Goal: Task Accomplishment & Management: Use online tool/utility

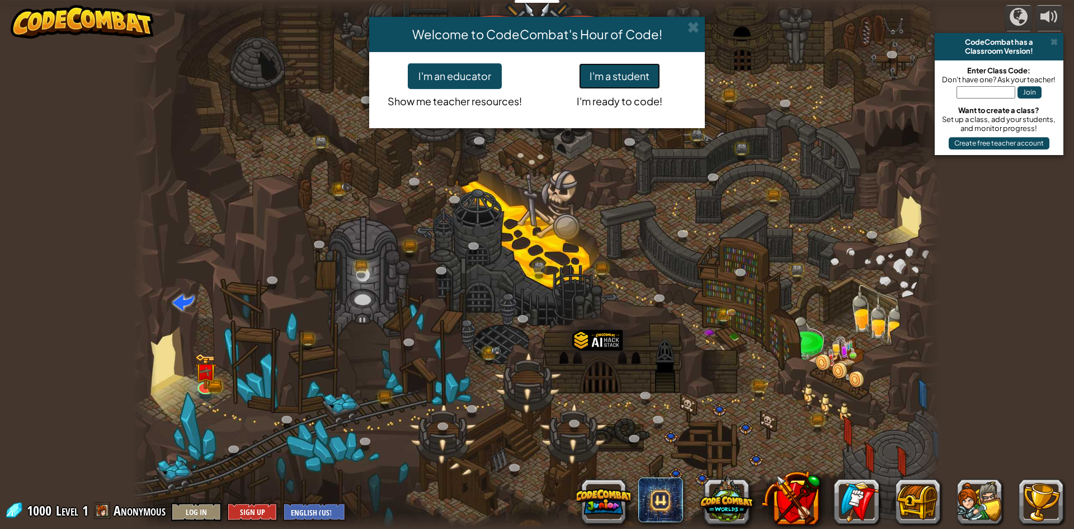
click at [601, 70] on button "I'm a student" at bounding box center [619, 76] width 81 height 26
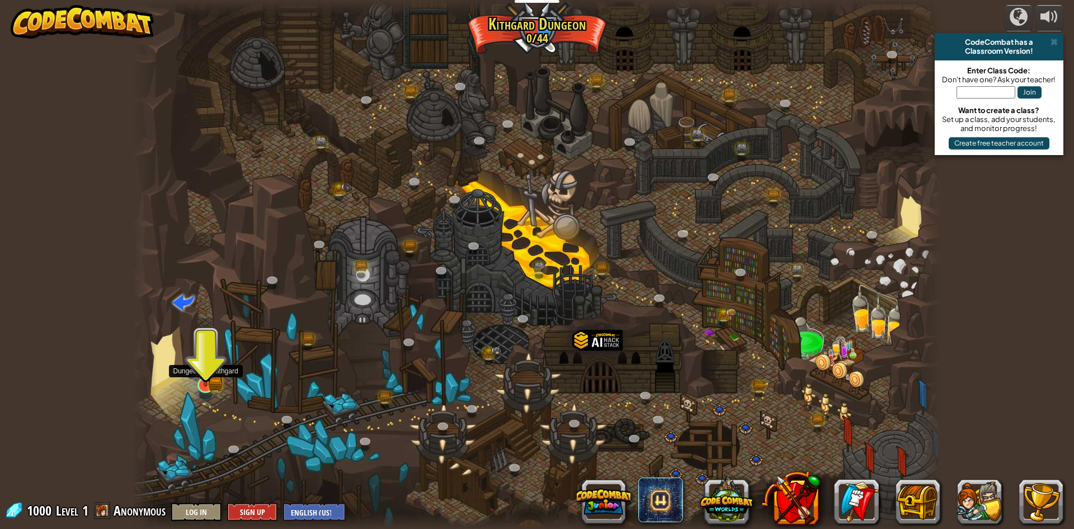
click at [195, 371] on img at bounding box center [206, 362] width 22 height 48
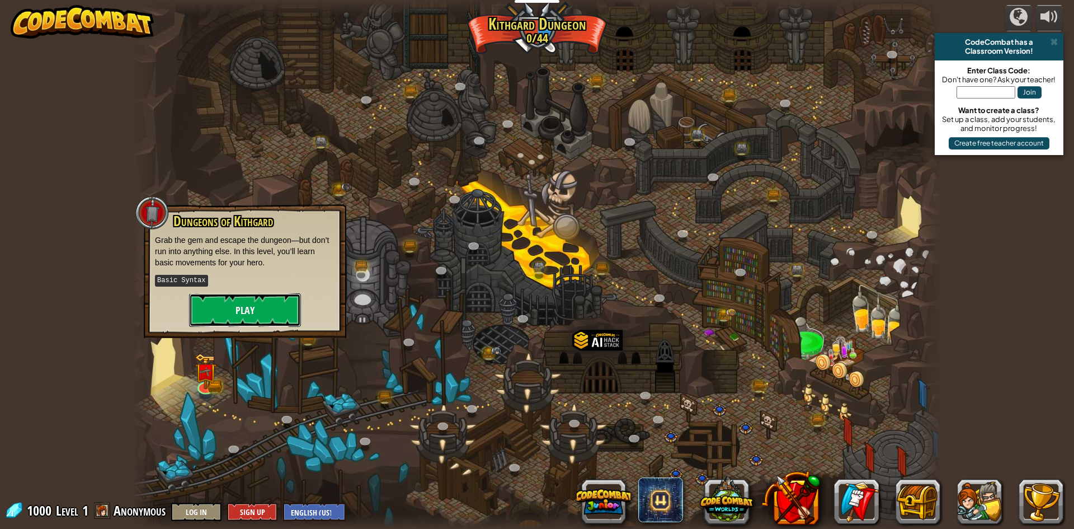
click at [237, 309] on button "Play" at bounding box center [245, 310] width 112 height 34
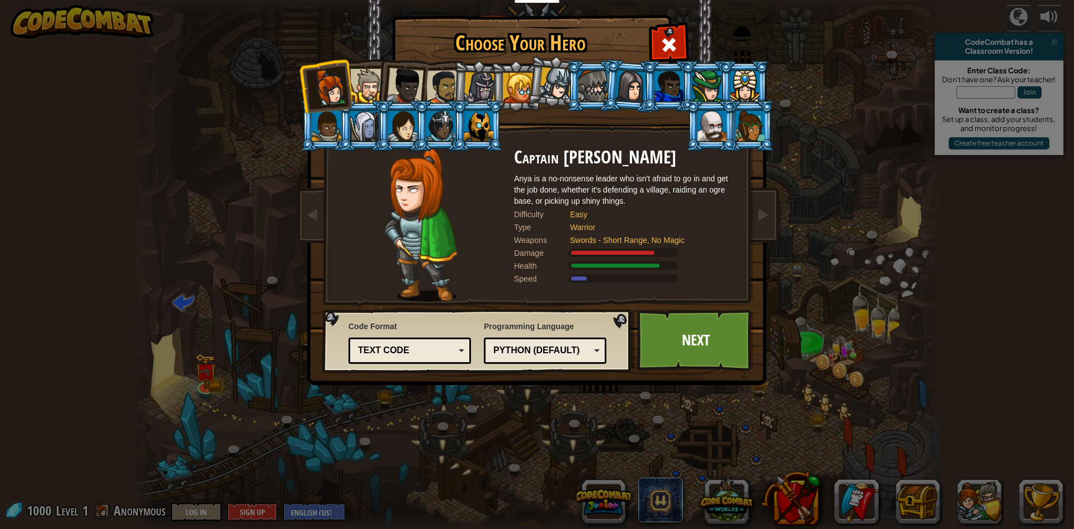
click at [483, 123] on div at bounding box center [478, 126] width 29 height 30
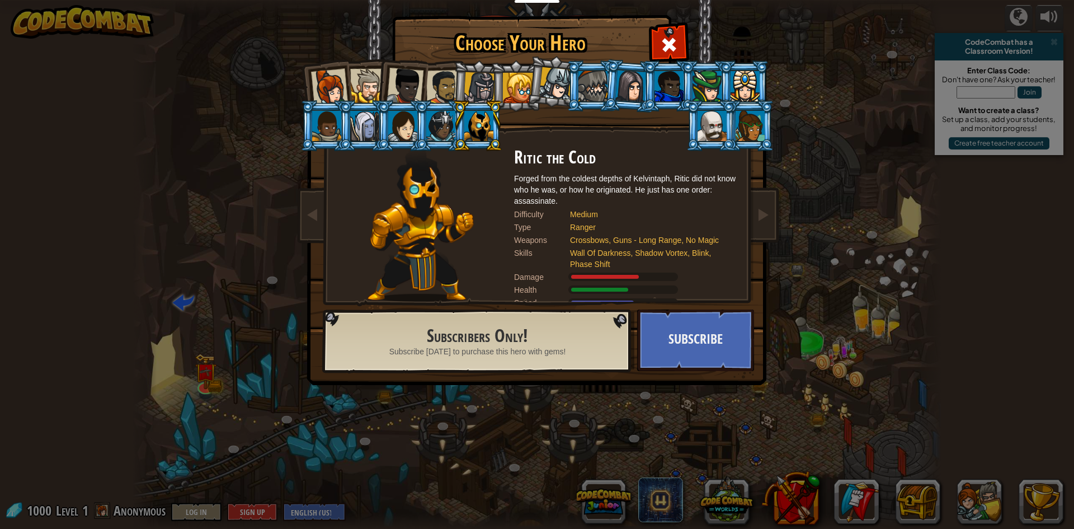
click at [750, 215] on img at bounding box center [539, 184] width 484 height 401
click at [754, 215] on link at bounding box center [763, 215] width 22 height 47
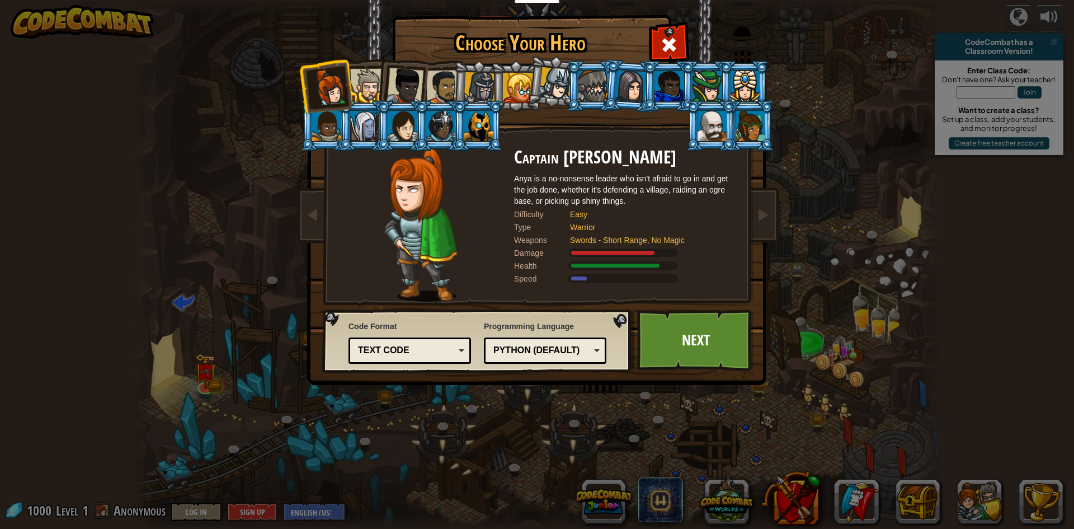
click at [717, 135] on div at bounding box center [712, 126] width 29 height 30
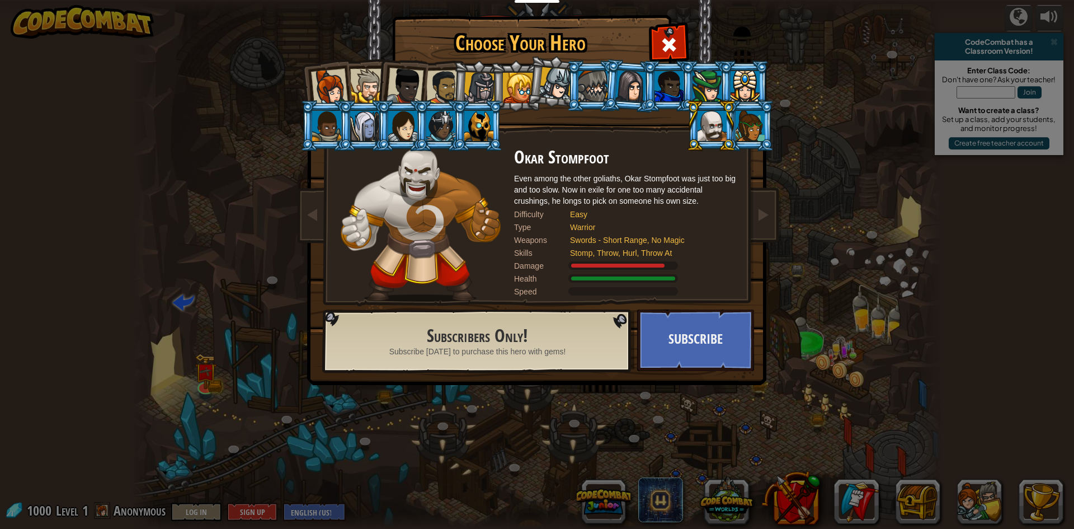
click at [778, 144] on img at bounding box center [539, 184] width 484 height 401
click at [315, 83] on div at bounding box center [329, 87] width 37 height 37
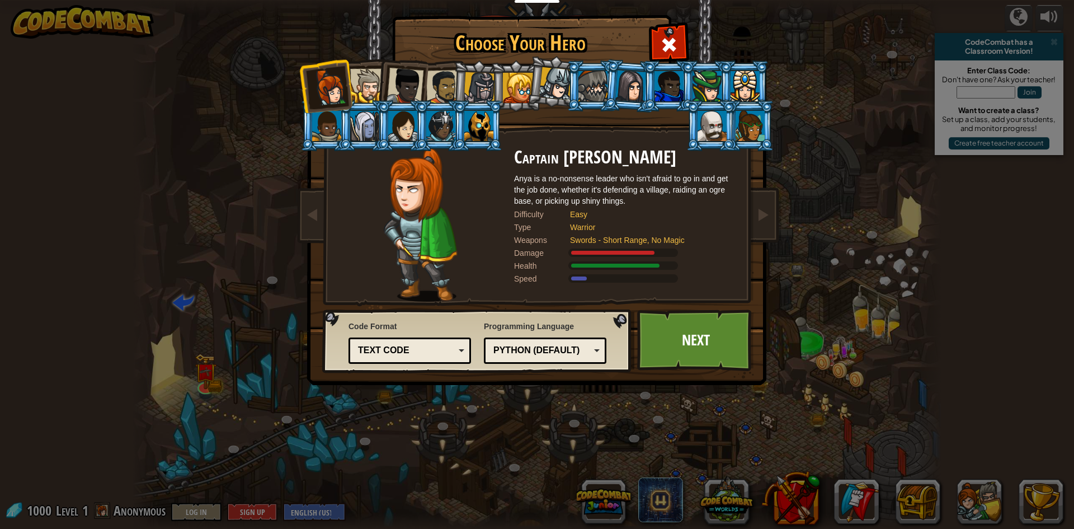
click at [386, 81] on li at bounding box center [401, 84] width 55 height 55
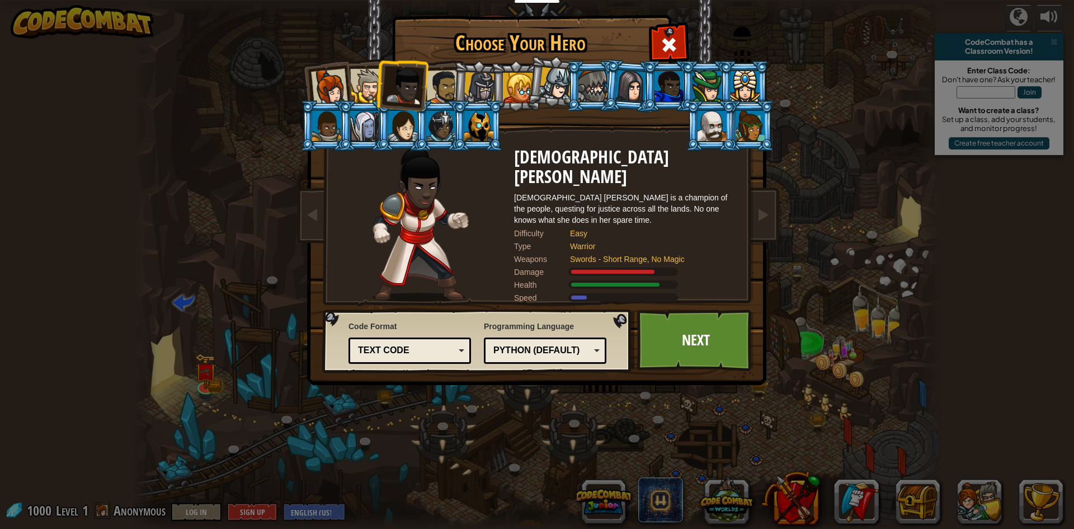
click at [364, 92] on div at bounding box center [367, 86] width 34 height 34
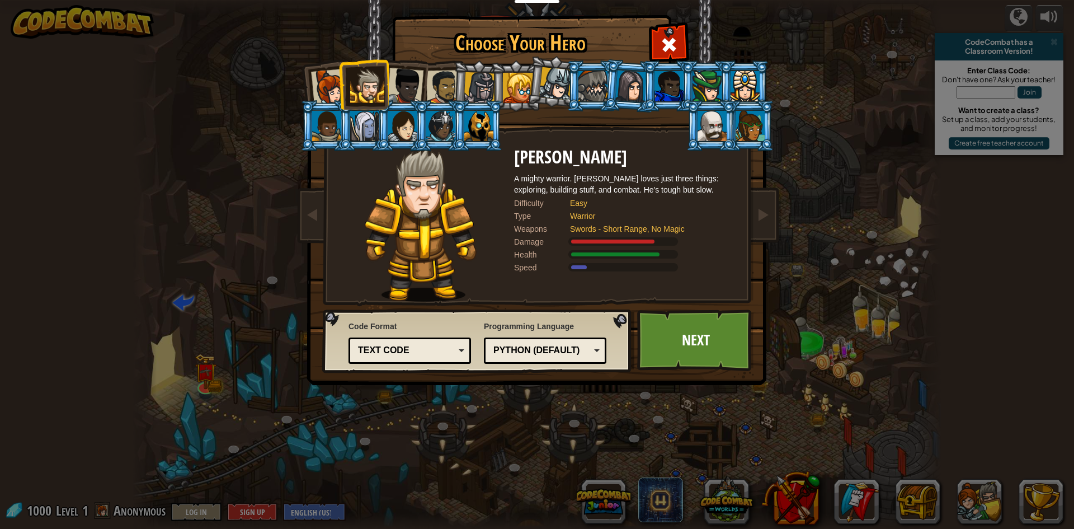
click at [355, 121] on div at bounding box center [364, 126] width 29 height 30
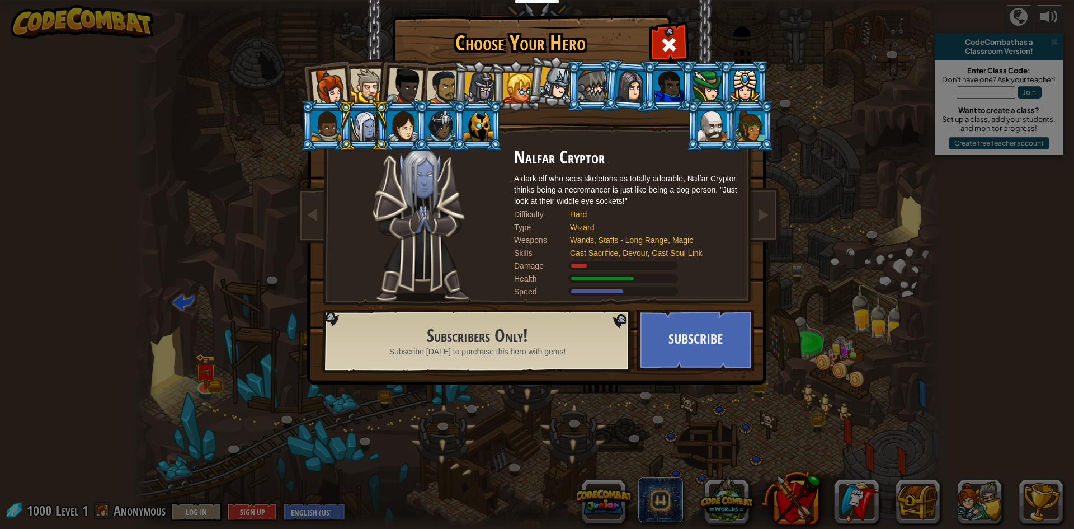
click at [429, 139] on div at bounding box center [440, 126] width 29 height 30
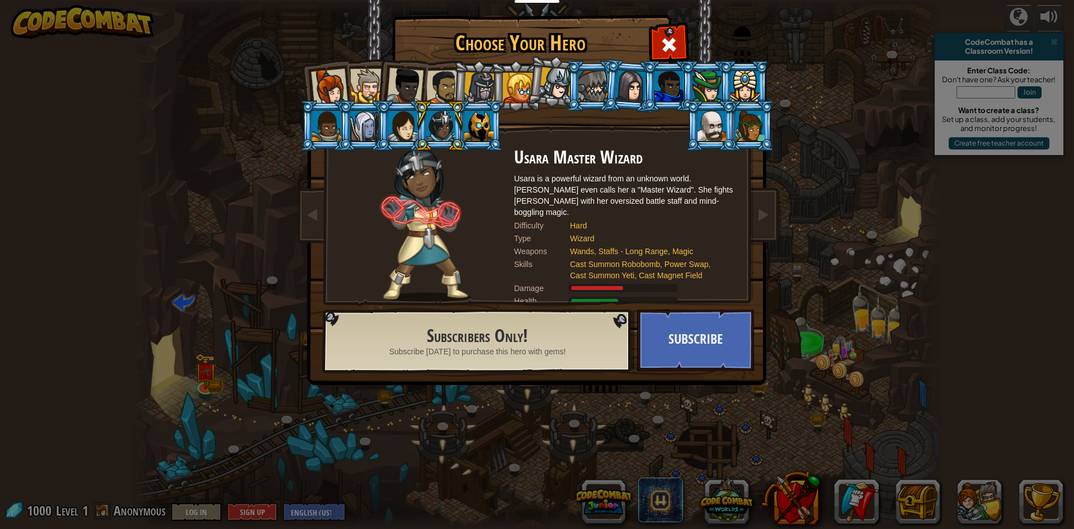
click at [486, 74] on div at bounding box center [480, 88] width 32 height 32
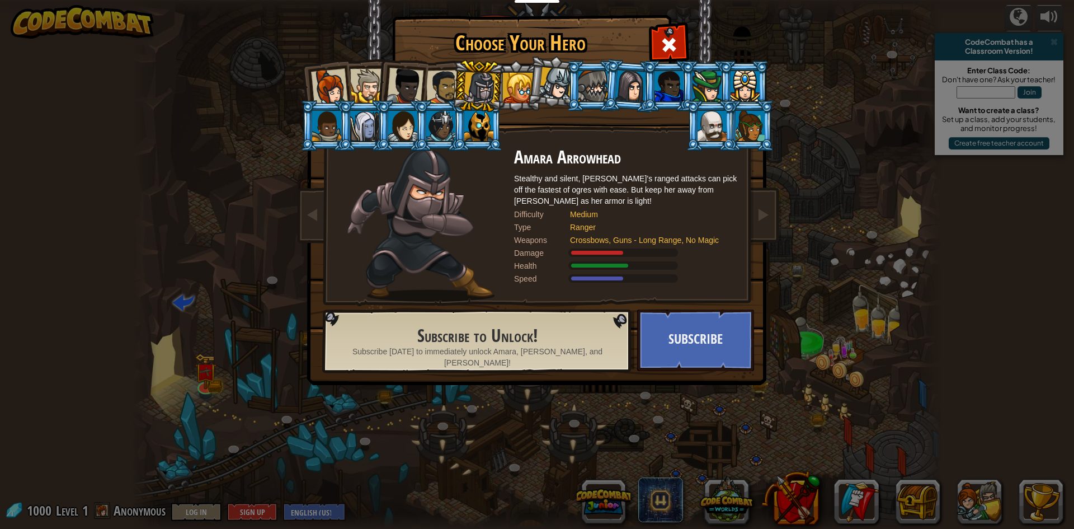
click at [524, 96] on div at bounding box center [518, 88] width 30 height 30
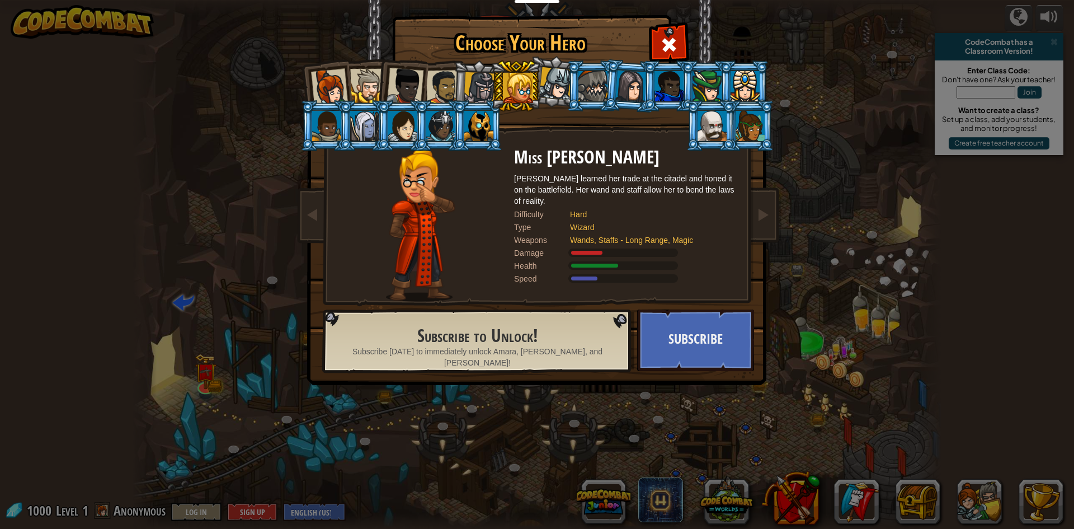
click at [422, 77] on div at bounding box center [405, 86] width 37 height 37
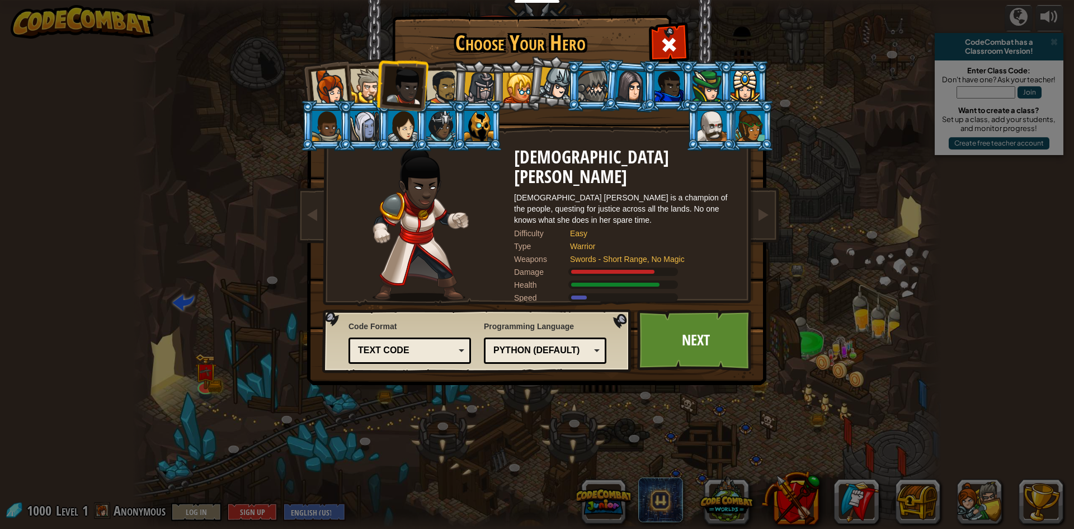
click at [435, 90] on div at bounding box center [443, 87] width 35 height 35
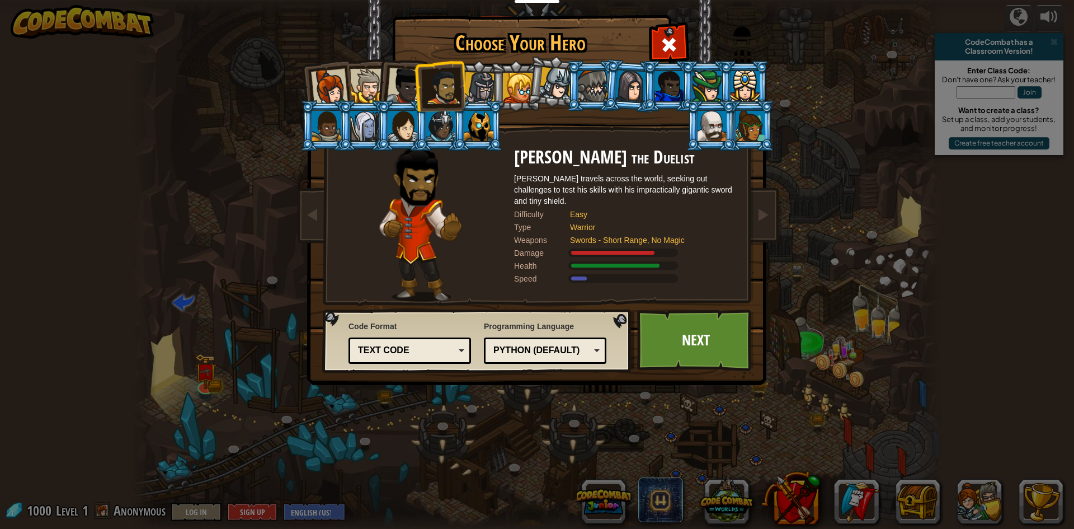
click at [361, 93] on div at bounding box center [367, 86] width 34 height 34
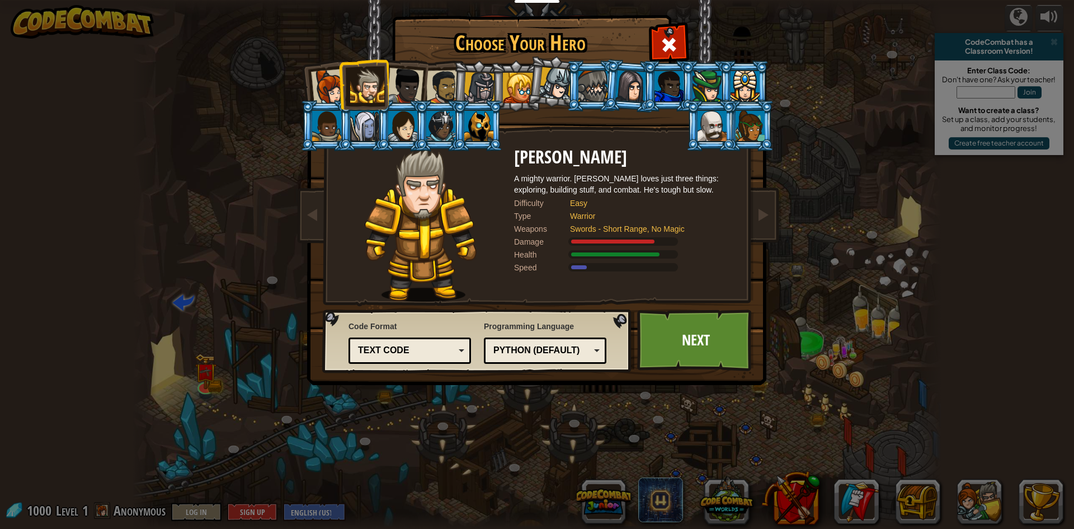
click at [313, 81] on div at bounding box center [329, 87] width 37 height 37
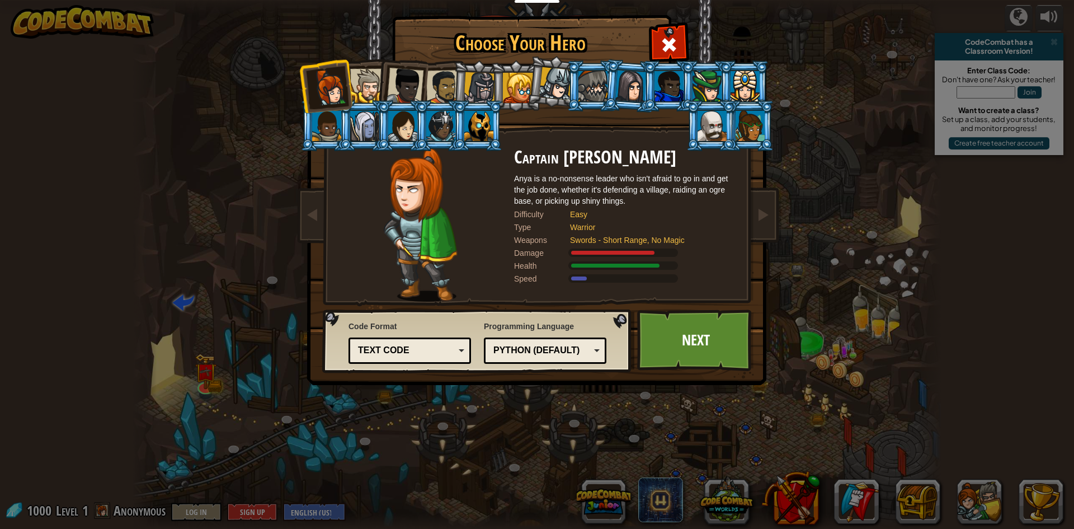
click at [446, 87] on div at bounding box center [443, 87] width 35 height 35
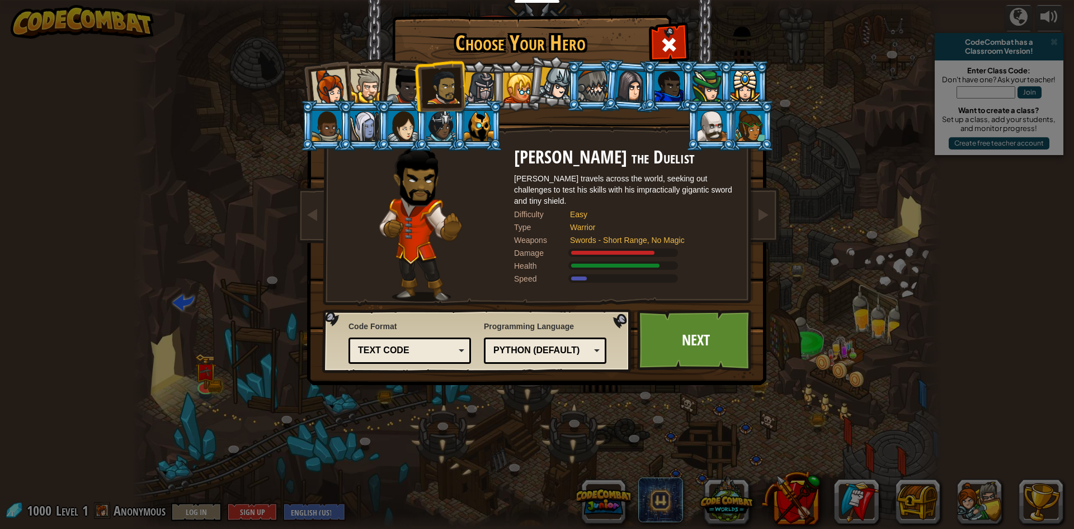
drag, startPoint x: 419, startPoint y: 85, endPoint x: 406, endPoint y: 87, distance: 13.0
click at [413, 60] on ol at bounding box center [538, 60] width 462 height 0
click at [387, 84] on li at bounding box center [401, 84] width 55 height 55
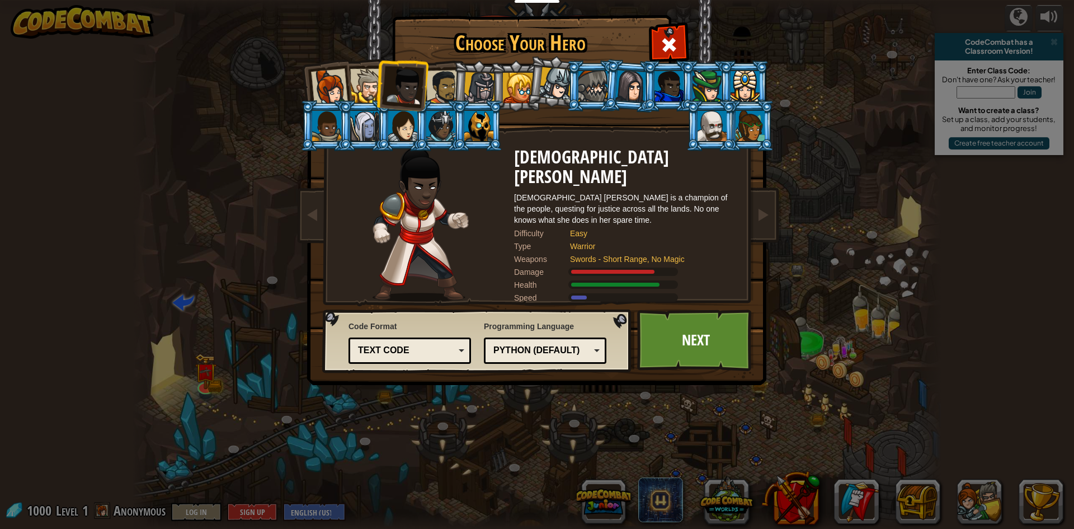
click at [454, 80] on li at bounding box center [477, 86] width 53 height 54
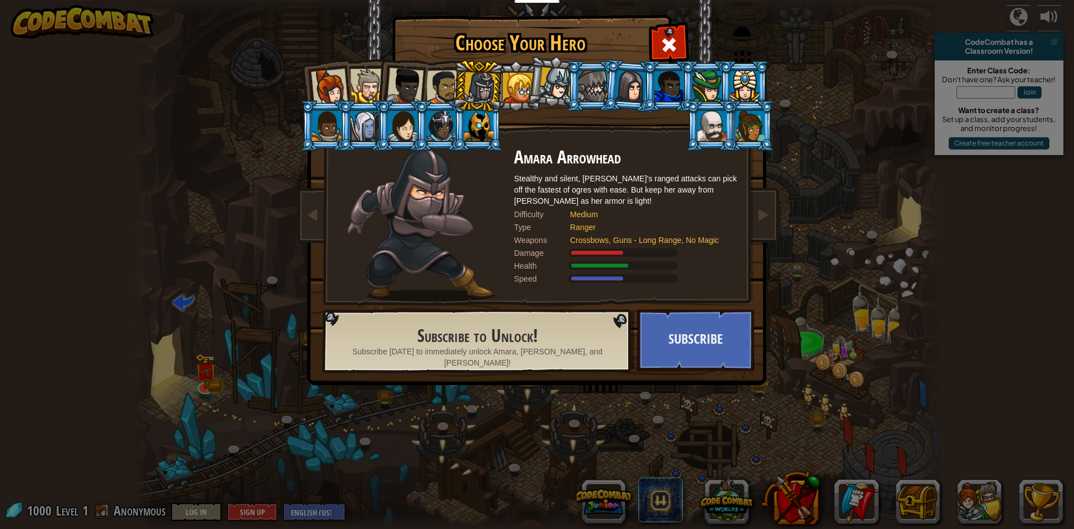
click at [403, 87] on div at bounding box center [405, 86] width 37 height 37
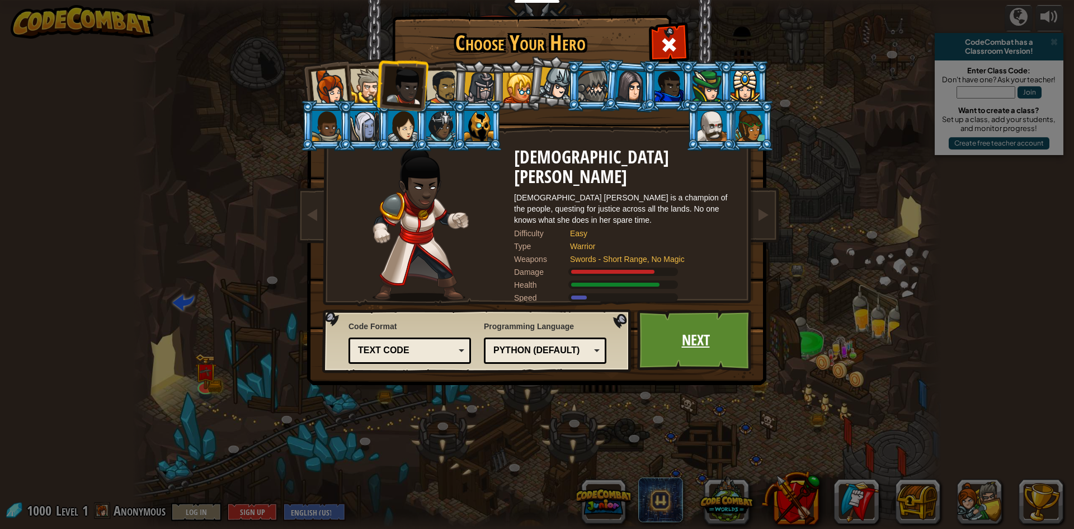
click at [671, 335] on link "Next" at bounding box center [695, 340] width 117 height 62
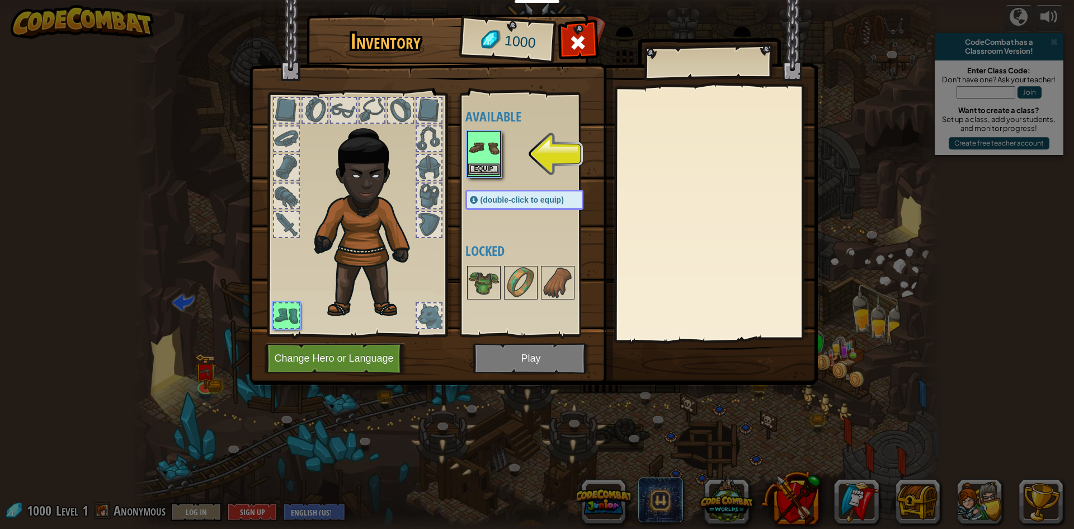
click at [483, 163] on img at bounding box center [483, 147] width 31 height 31
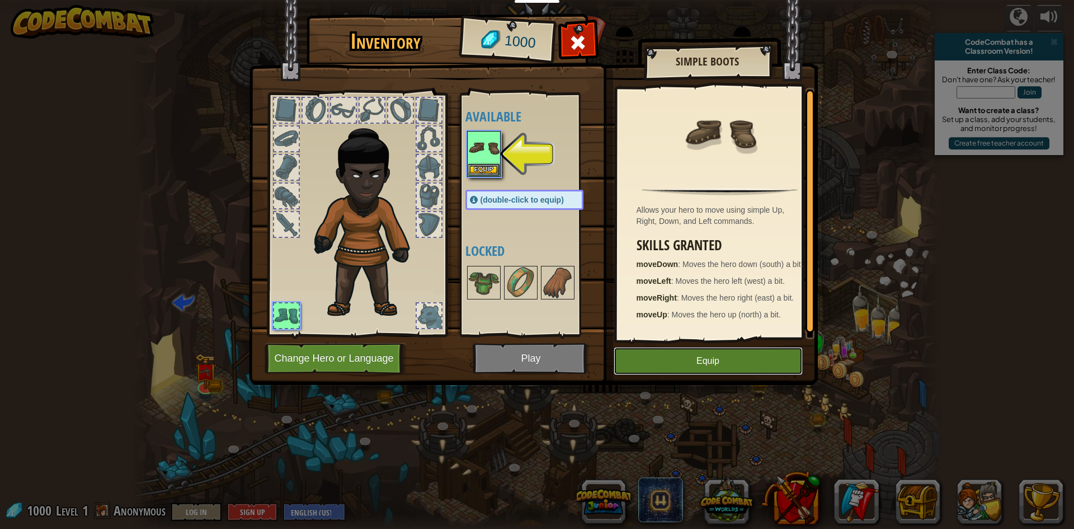
click at [702, 362] on button "Equip" at bounding box center [708, 361] width 189 height 28
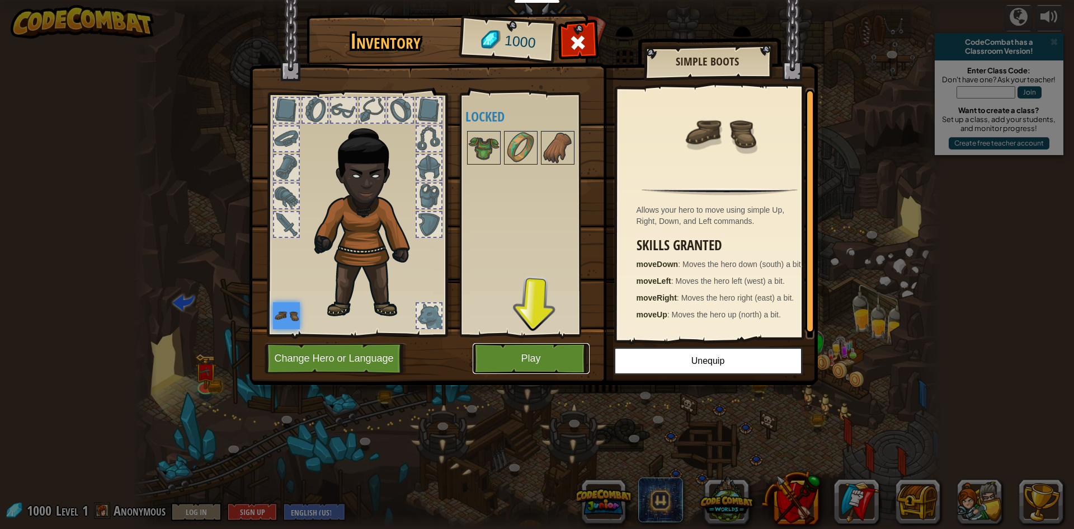
click at [523, 359] on button "Play" at bounding box center [531, 358] width 117 height 31
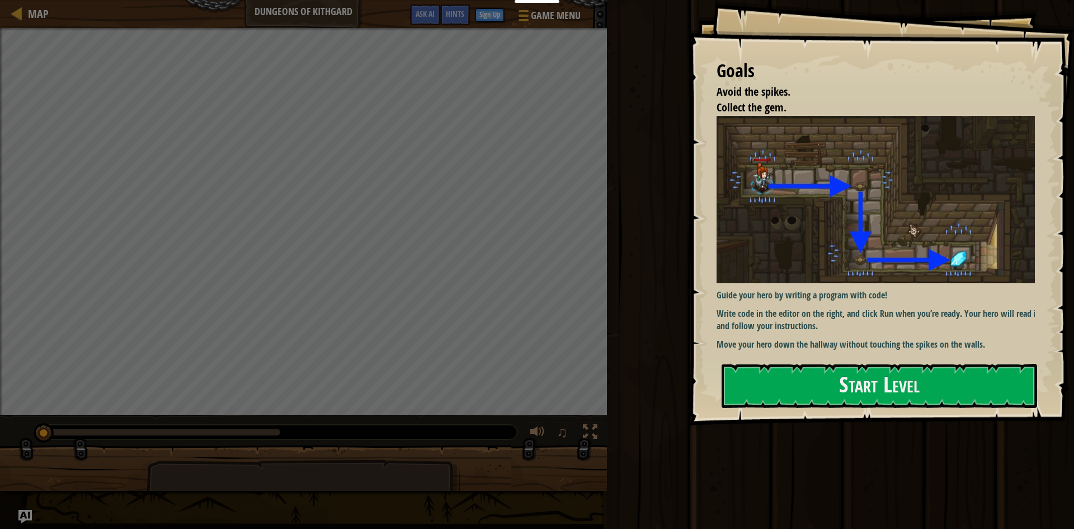
click at [961, 210] on img at bounding box center [880, 199] width 327 height 167
drag, startPoint x: 944, startPoint y: 299, endPoint x: 911, endPoint y: 360, distance: 69.6
click at [940, 304] on div "Guide your hero by writing a program with code! Write code in the editor on the…" at bounding box center [880, 233] width 327 height 235
click at [895, 396] on button "Start Level" at bounding box center [880, 386] width 316 height 44
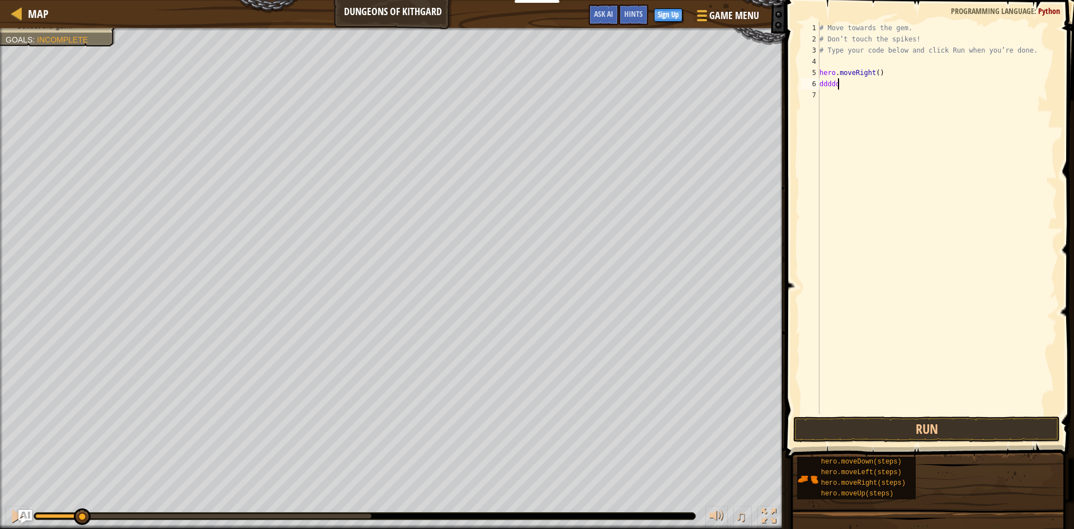
scroll to position [5, 1]
click at [933, 430] on button "Run" at bounding box center [926, 429] width 267 height 26
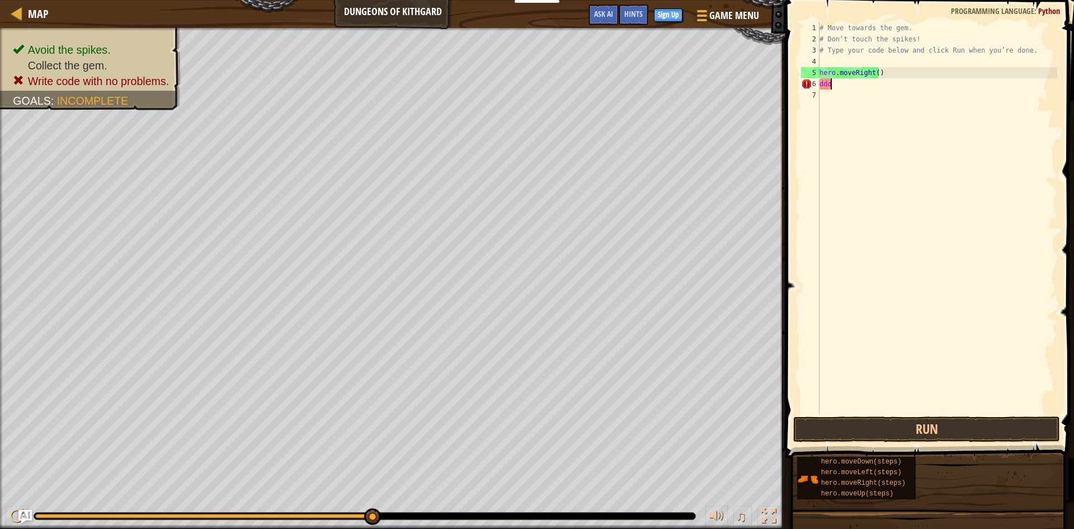
scroll to position [5, 0]
type textarea "d"
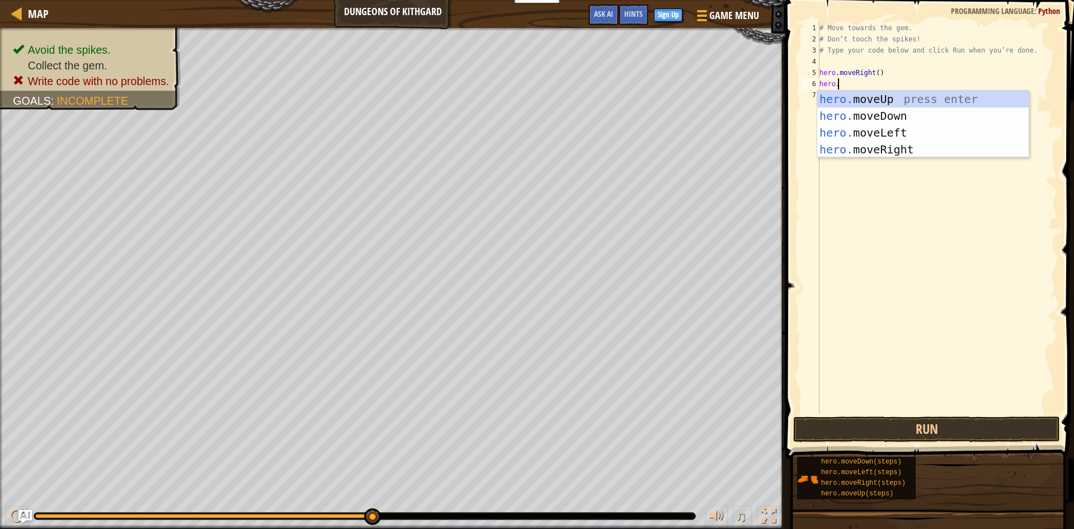
scroll to position [5, 1]
type textarea "[DOMAIN_NAME]"
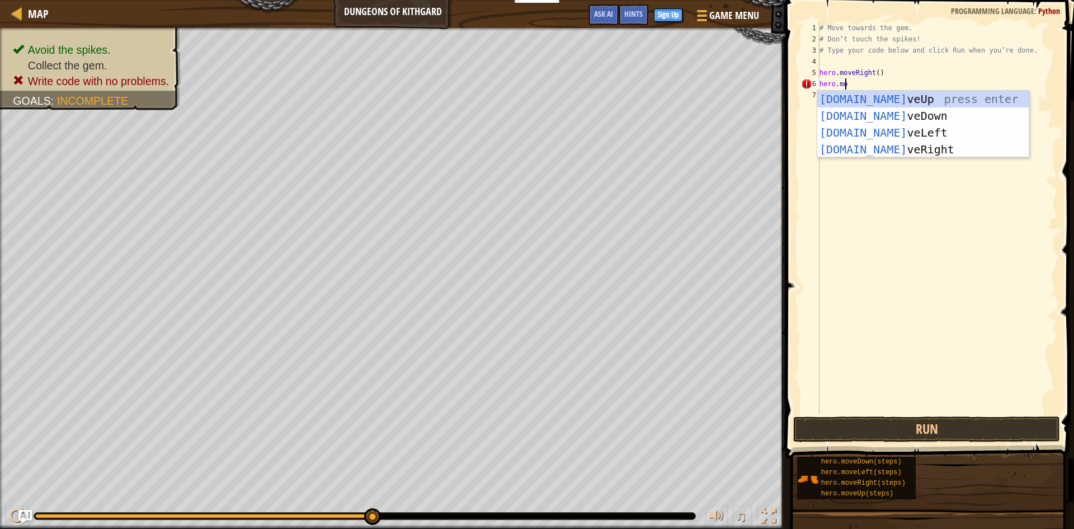
scroll to position [5, 2]
click at [869, 110] on div "[DOMAIN_NAME] veUp press enter [DOMAIN_NAME] veDown press enter [DOMAIN_NAME] v…" at bounding box center [922, 141] width 211 height 101
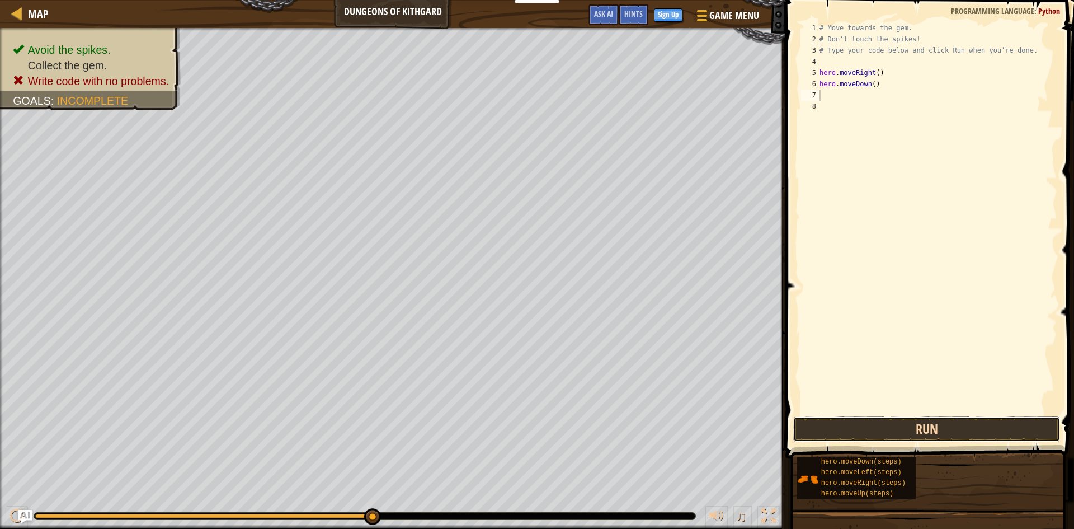
click at [936, 429] on button "Run" at bounding box center [926, 429] width 267 height 26
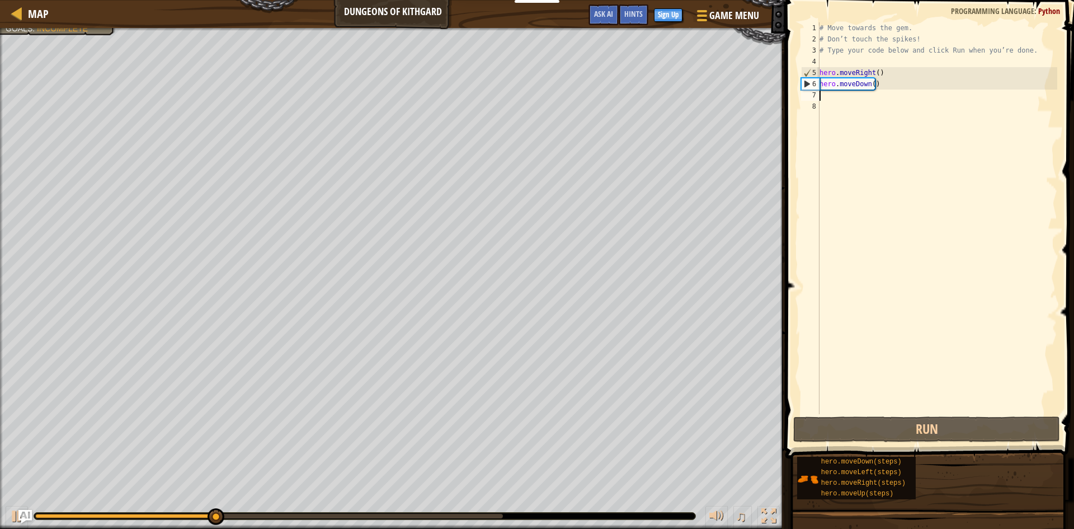
click at [854, 98] on div "# Move towards the gem. # Don’t touch the spikes! # Type your code below and cl…" at bounding box center [937, 229] width 240 height 414
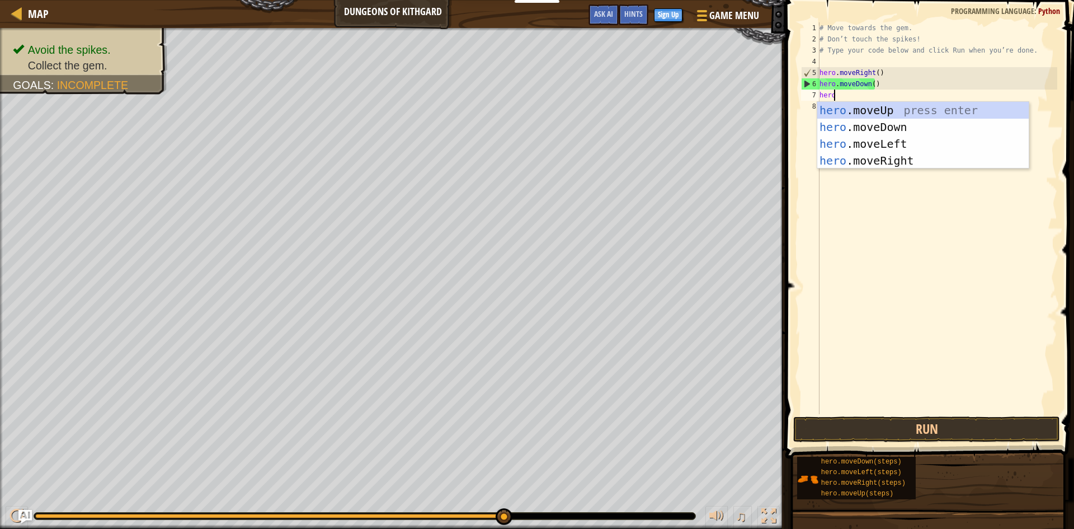
type textarea "hero."
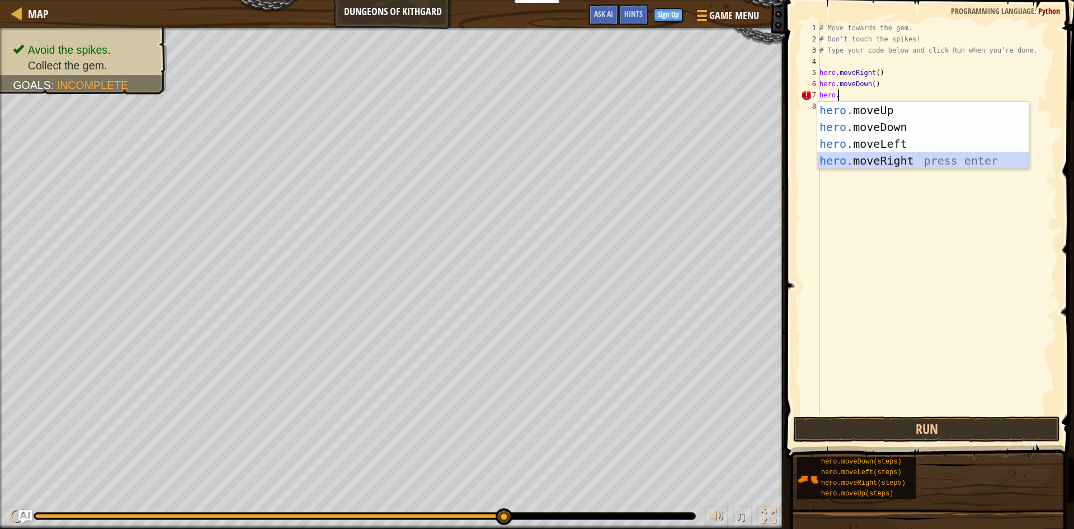
click at [884, 154] on div "hero. moveUp press enter hero. moveDown press enter hero. moveLeft press enter …" at bounding box center [922, 152] width 211 height 101
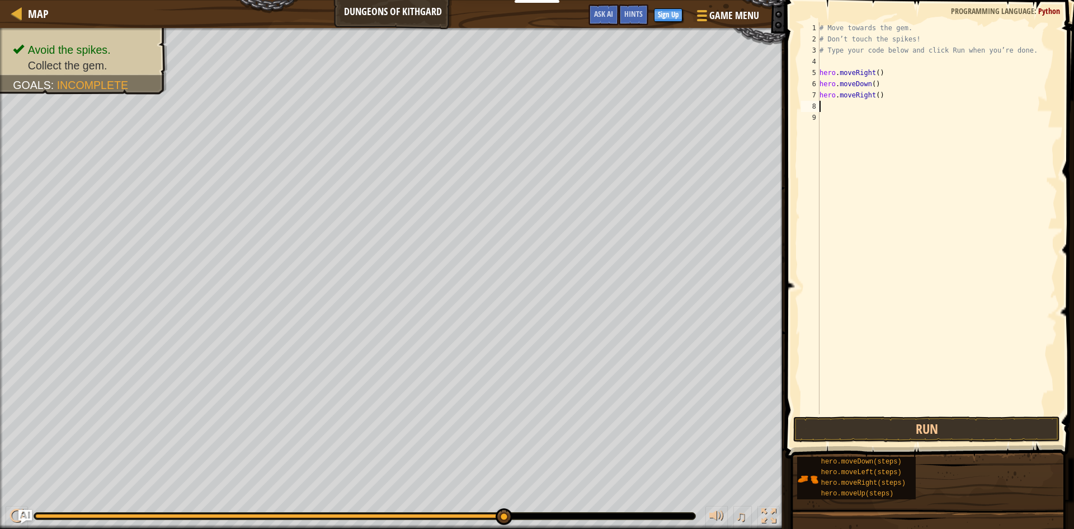
click at [873, 443] on span at bounding box center [931, 213] width 298 height 491
click at [870, 420] on button "Run" at bounding box center [926, 429] width 267 height 26
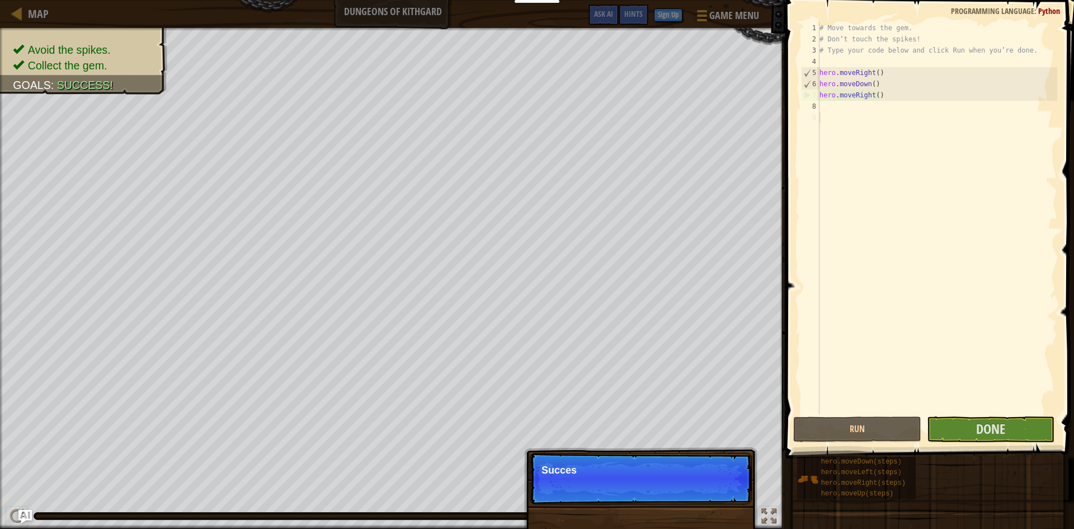
click at [846, 126] on div "# Move towards the gem. # Don’t touch the spikes! # Type your code below and cl…" at bounding box center [937, 229] width 240 height 414
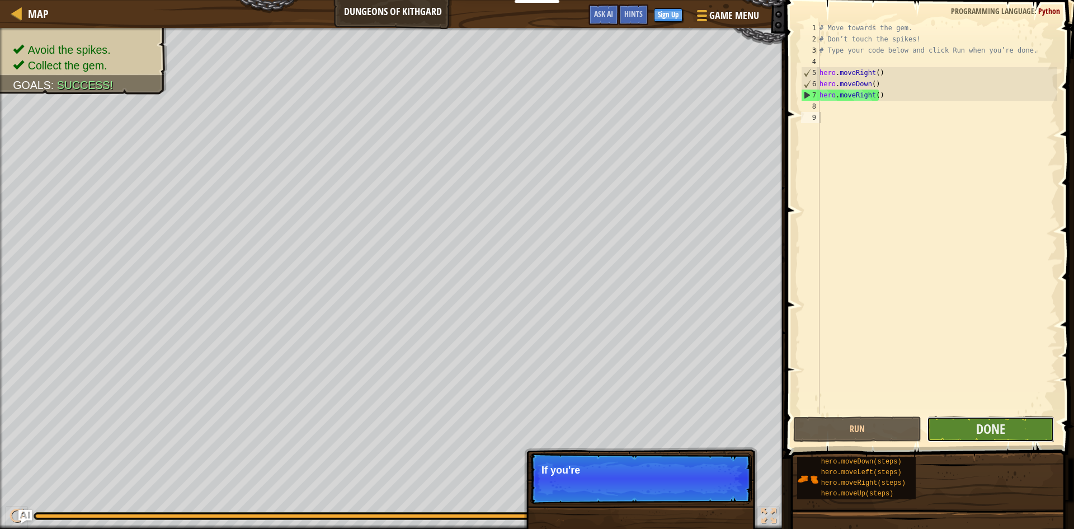
click at [1042, 432] on button "Done" at bounding box center [991, 429] width 128 height 26
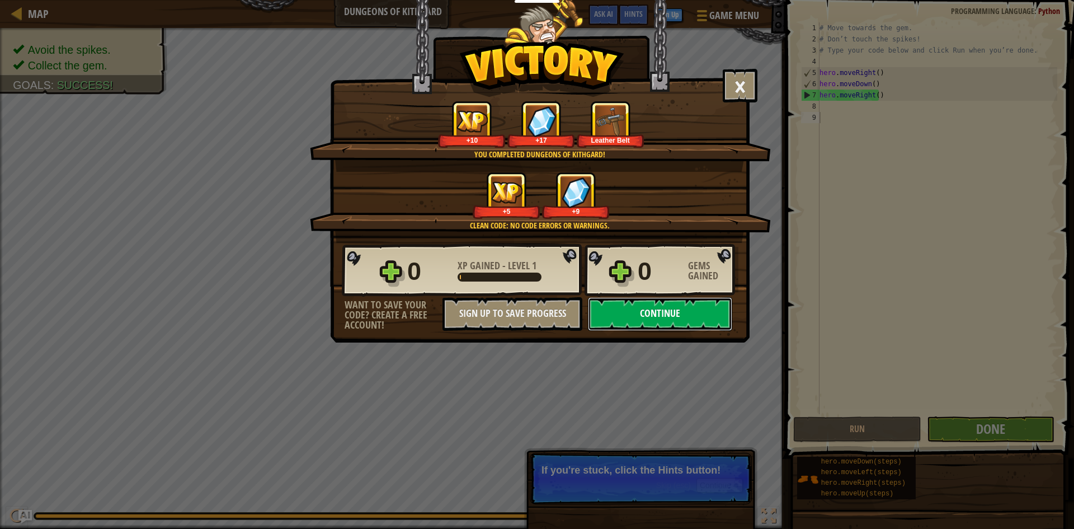
click at [702, 299] on button "Continue" at bounding box center [660, 314] width 144 height 34
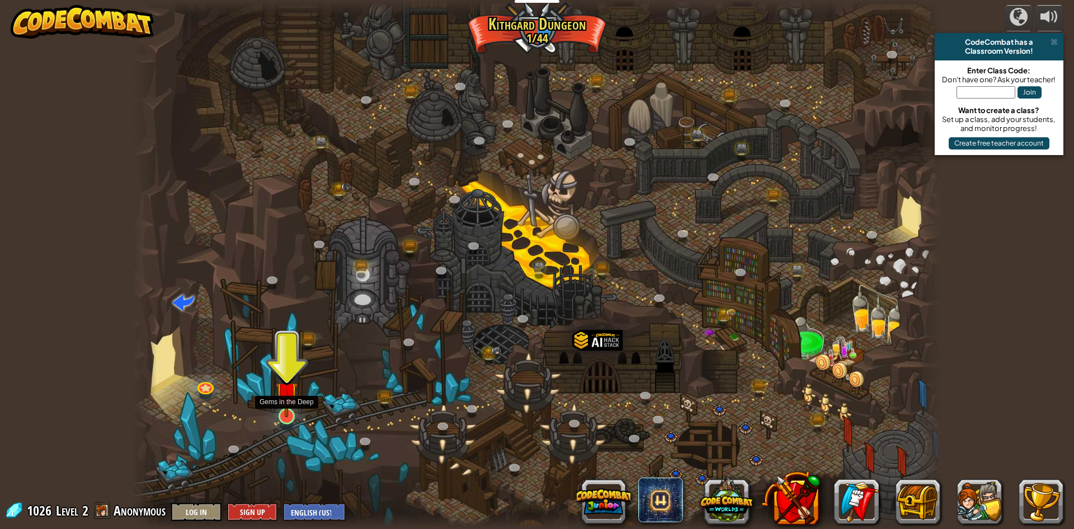
click at [276, 409] on img at bounding box center [287, 393] width 22 height 50
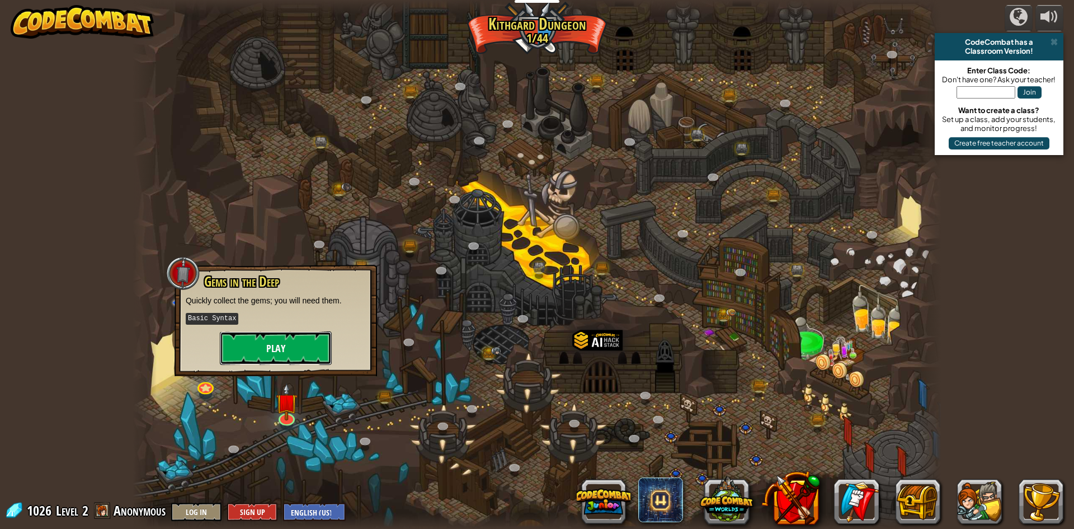
click at [288, 335] on button "Play" at bounding box center [276, 348] width 112 height 34
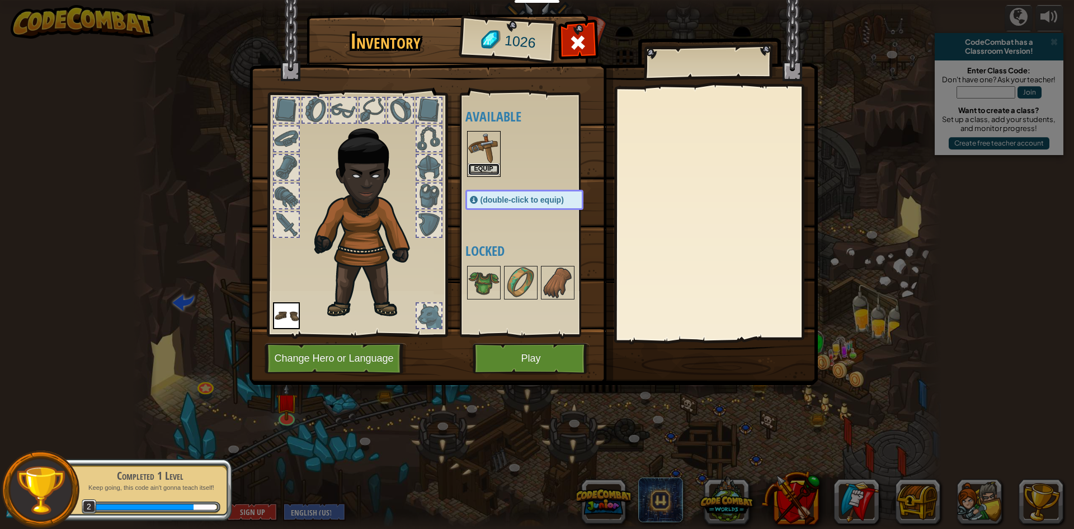
click at [478, 163] on button "Equip" at bounding box center [483, 169] width 31 height 12
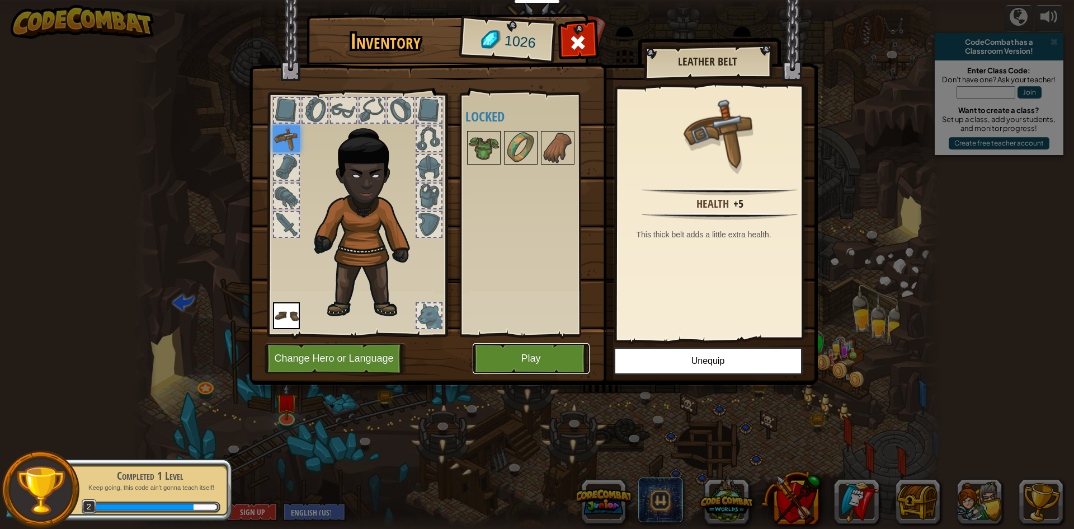
click at [553, 359] on button "Play" at bounding box center [531, 358] width 117 height 31
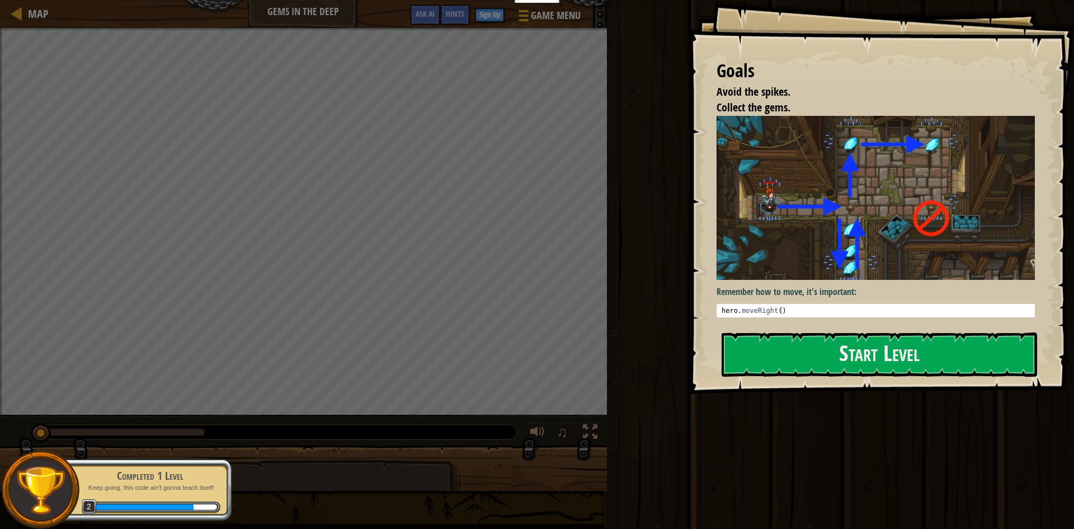
click at [838, 323] on div "Goals Avoid the spikes. Collect the gems. Remember how to move, it's important:…" at bounding box center [881, 197] width 385 height 394
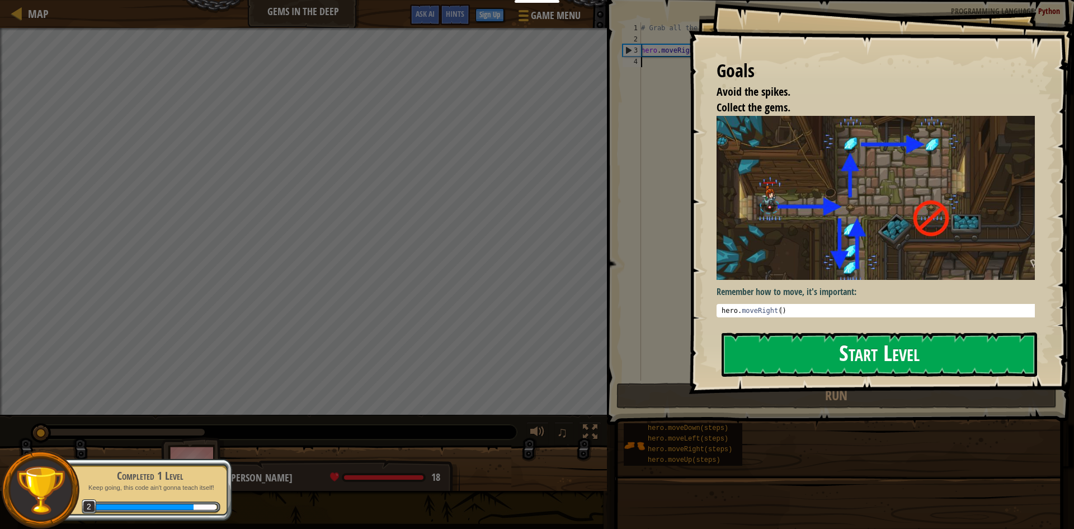
drag, startPoint x: 848, startPoint y: 354, endPoint x: 854, endPoint y: 355, distance: 5.6
click at [849, 354] on button "Start Level" at bounding box center [880, 354] width 316 height 44
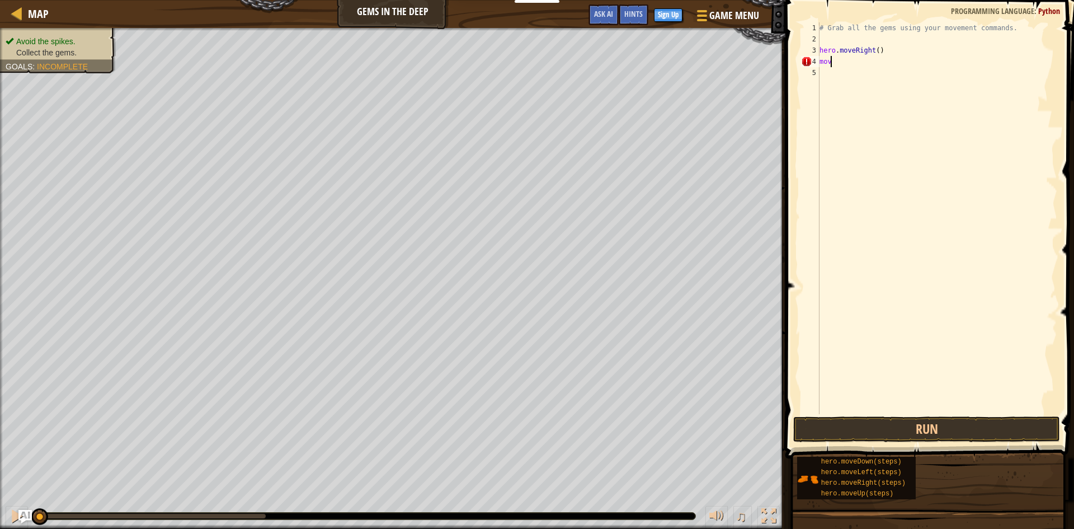
scroll to position [5, 0]
type textarea "m"
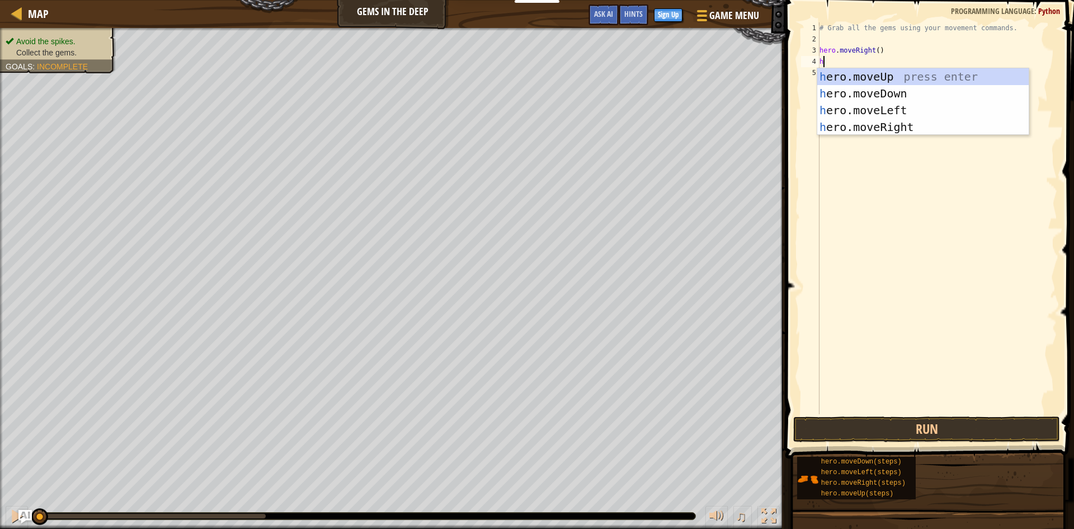
type textarea "her"
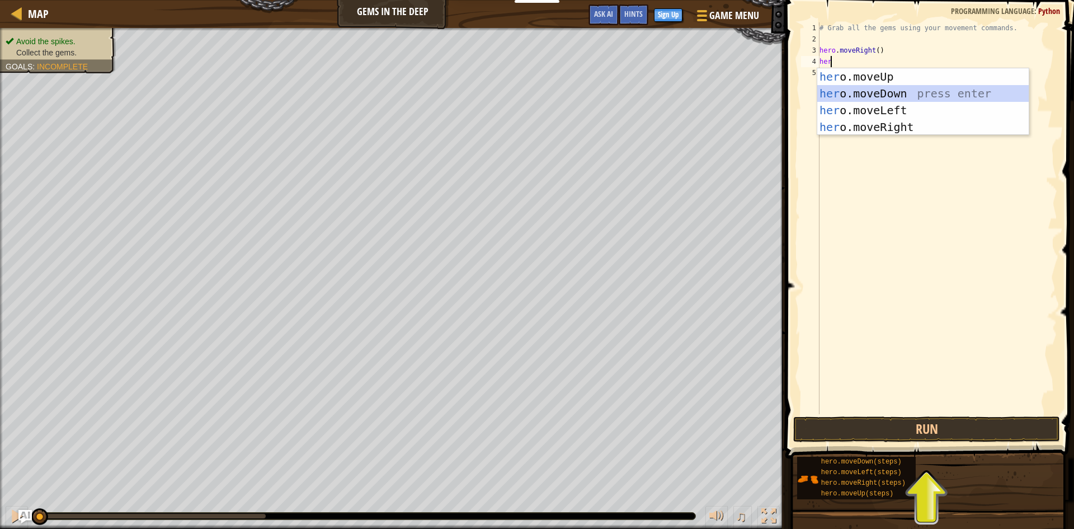
click at [860, 86] on div "her o.moveUp press enter her o.moveDown press enter her o.moveLeft press enter …" at bounding box center [922, 118] width 211 height 101
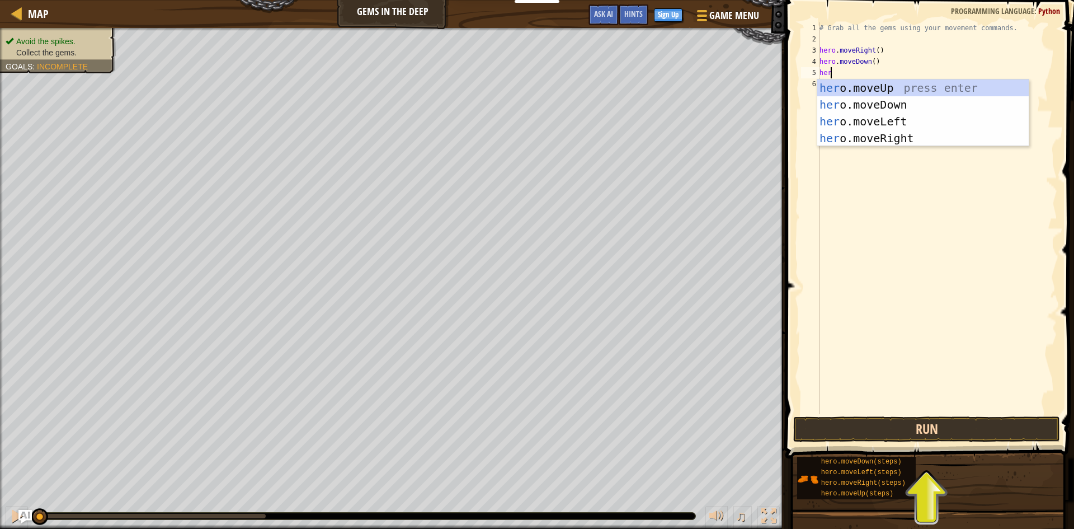
type textarea "her"
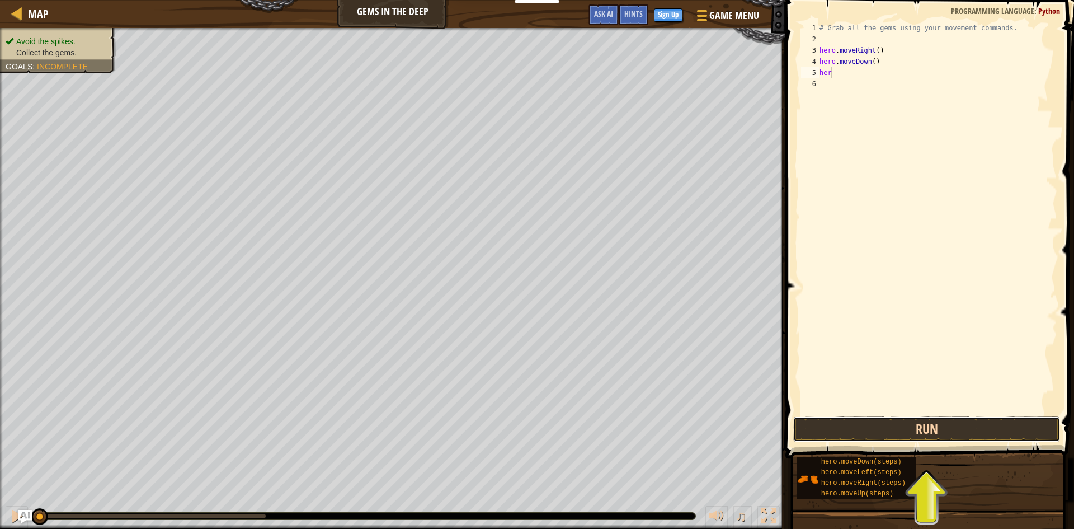
click at [902, 433] on button "Run" at bounding box center [926, 429] width 267 height 26
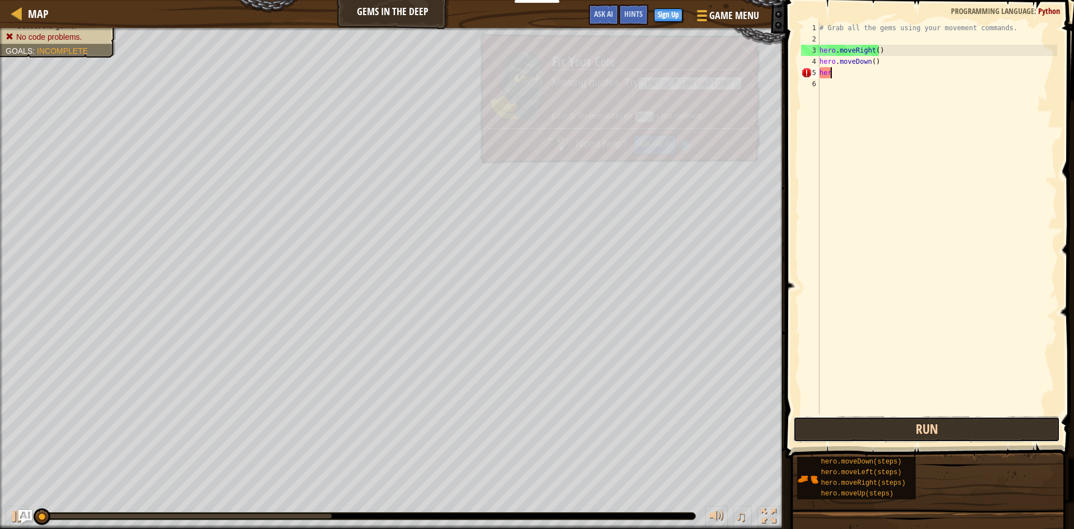
click at [896, 435] on button "Run" at bounding box center [926, 429] width 267 height 26
